Goal: Information Seeking & Learning: Learn about a topic

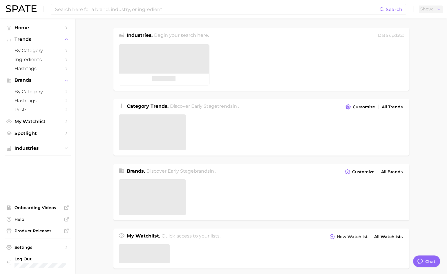
type textarea "x"
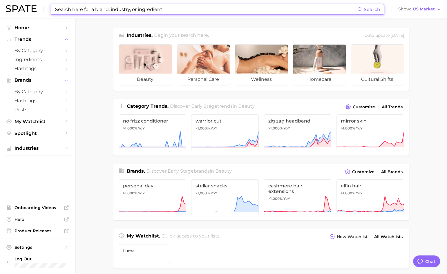
click at [118, 8] on input at bounding box center [206, 9] width 303 height 10
click at [117, 8] on input at bounding box center [206, 9] width 303 height 10
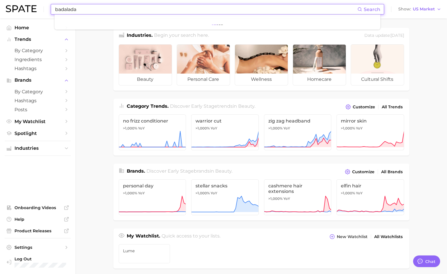
type input "badalada"
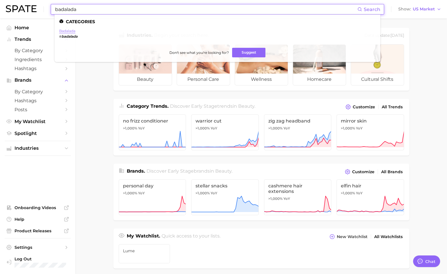
click at [70, 32] on link "badalada" at bounding box center [67, 31] width 16 height 4
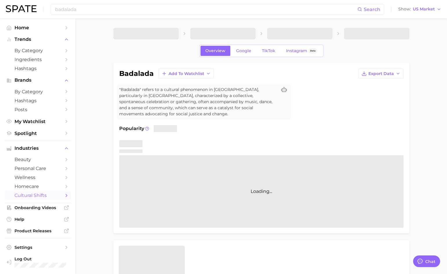
type textarea "x"
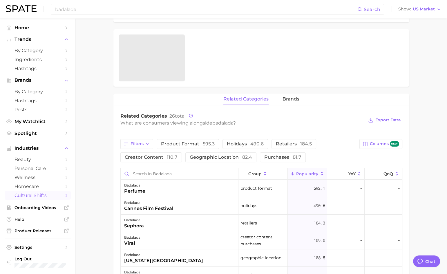
scroll to position [232, 0]
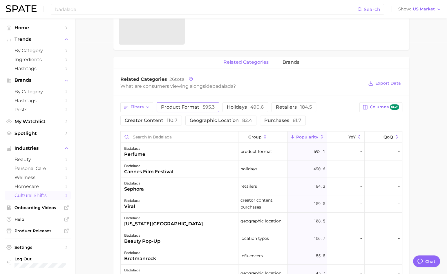
click at [176, 107] on span "product format 595.3" at bounding box center [188, 107] width 54 height 5
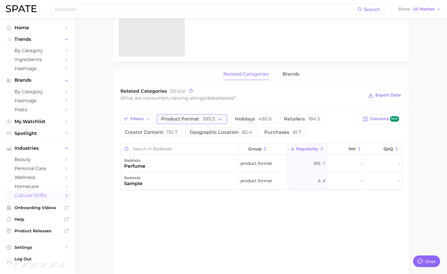
scroll to position [203, 0]
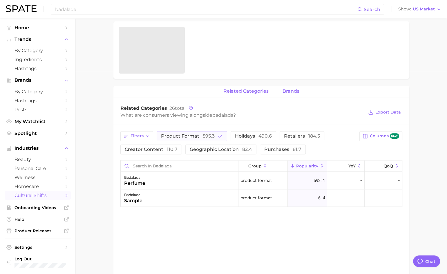
click at [285, 91] on span "brands" at bounding box center [291, 91] width 17 height 5
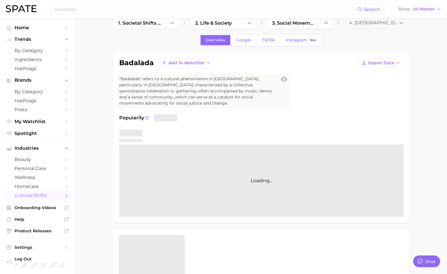
scroll to position [0, 0]
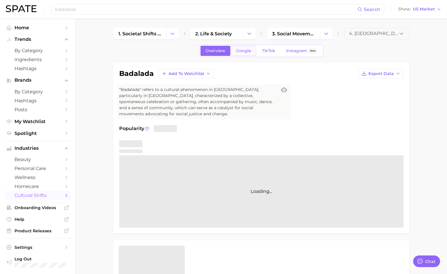
click at [240, 50] on span "Google" at bounding box center [243, 50] width 15 height 5
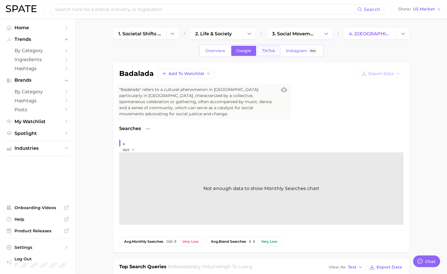
click at [267, 52] on span "TikTok" at bounding box center [268, 50] width 13 height 5
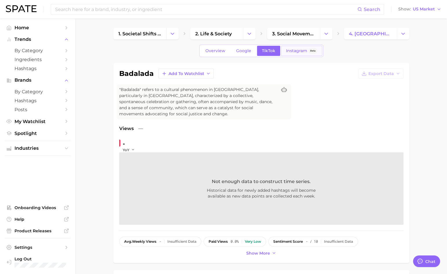
click at [298, 54] on link "Instagram Beta" at bounding box center [301, 51] width 41 height 10
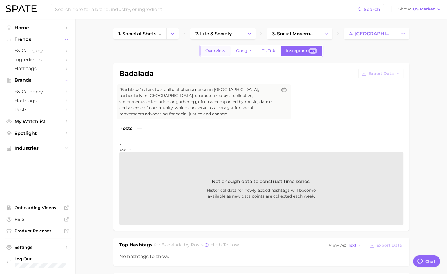
click at [216, 50] on span "Overview" at bounding box center [215, 50] width 20 height 5
